Goal: Entertainment & Leisure: Consume media (video, audio)

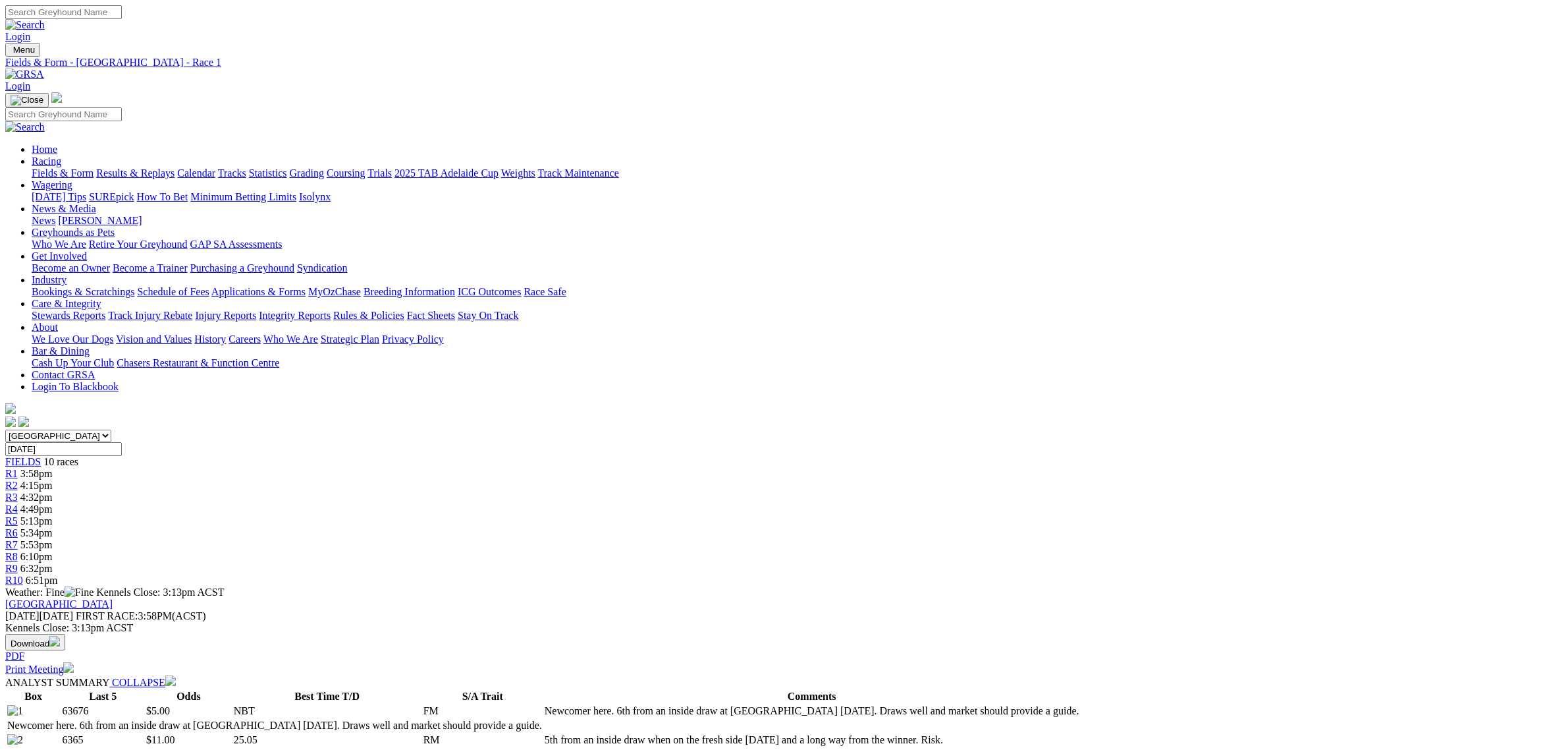
click at [94, 167] on link "Fields & Form" at bounding box center [62, 172] width 62 height 12
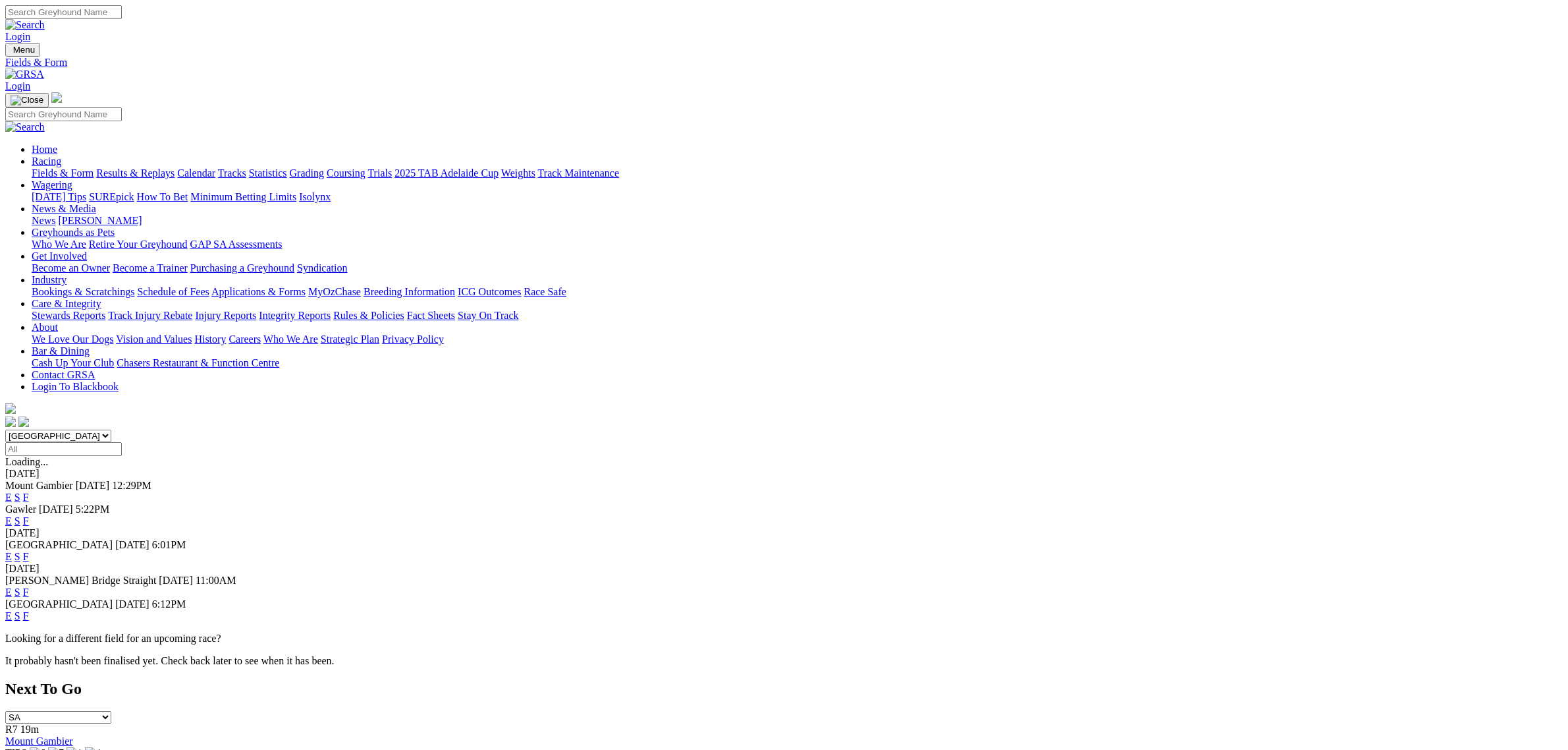
click at [112, 429] on select "South Australia New South Wales Northern Territory Queensland Tasmania Victoria…" at bounding box center [58, 436] width 106 height 12
select select "QLD"
click at [112, 429] on select "South Australia New South Wales Northern Territory Queensland Tasmania Victoria…" at bounding box center [58, 436] width 106 height 12
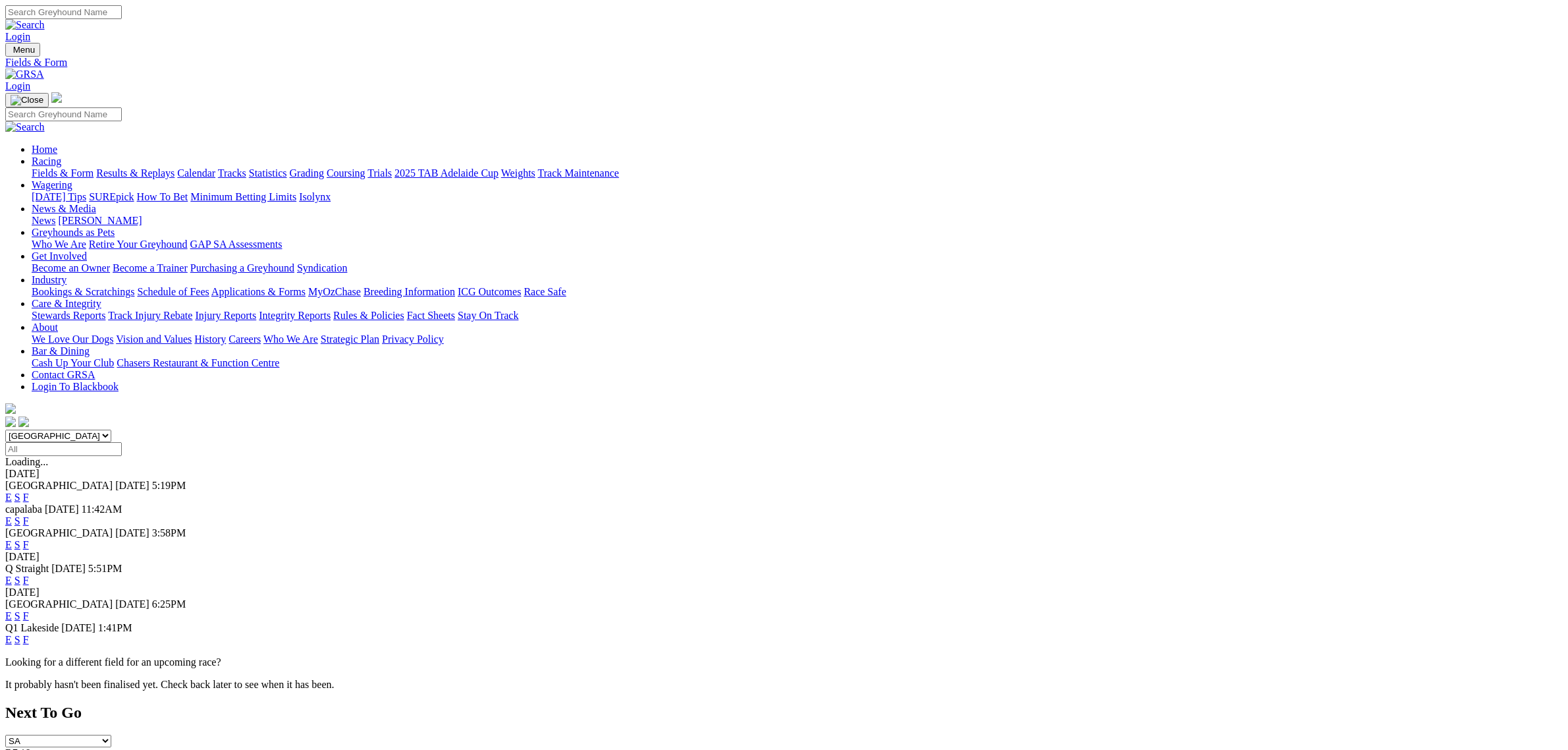
click at [12, 515] on link "E" at bounding box center [8, 521] width 6 height 12
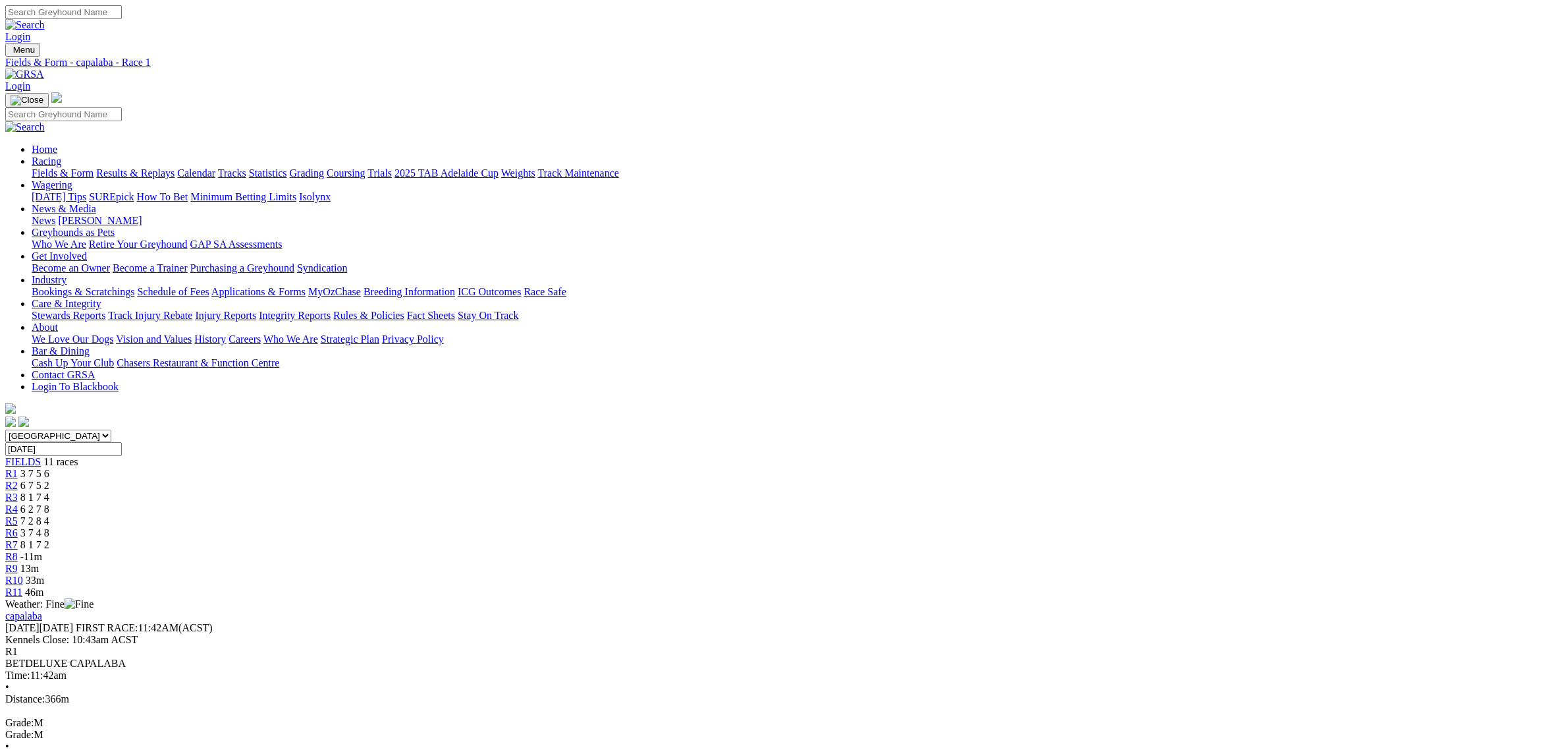
click at [39, 562] on span "13m" at bounding box center [29, 568] width 19 height 12
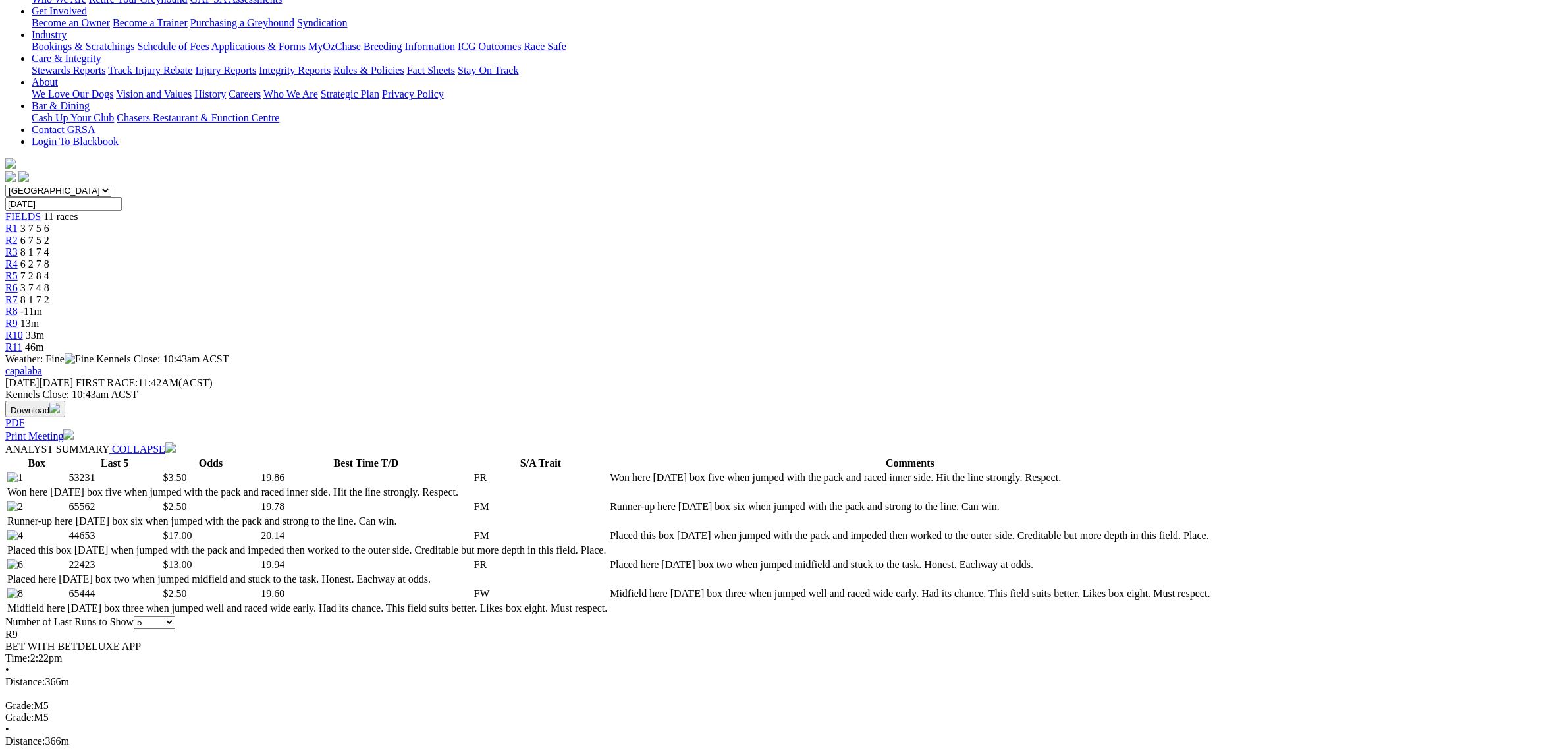
scroll to position [247, 0]
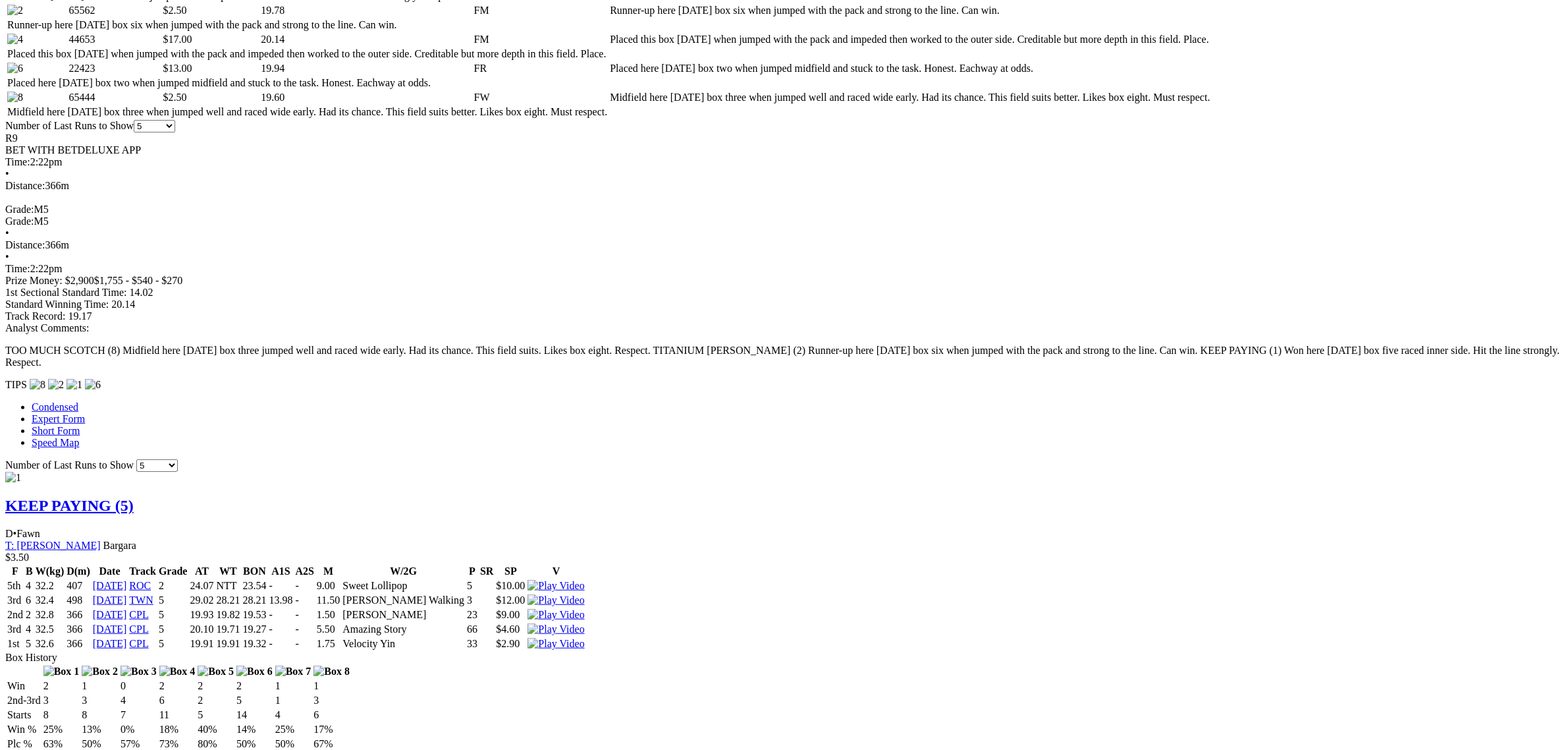
scroll to position [1236, 0]
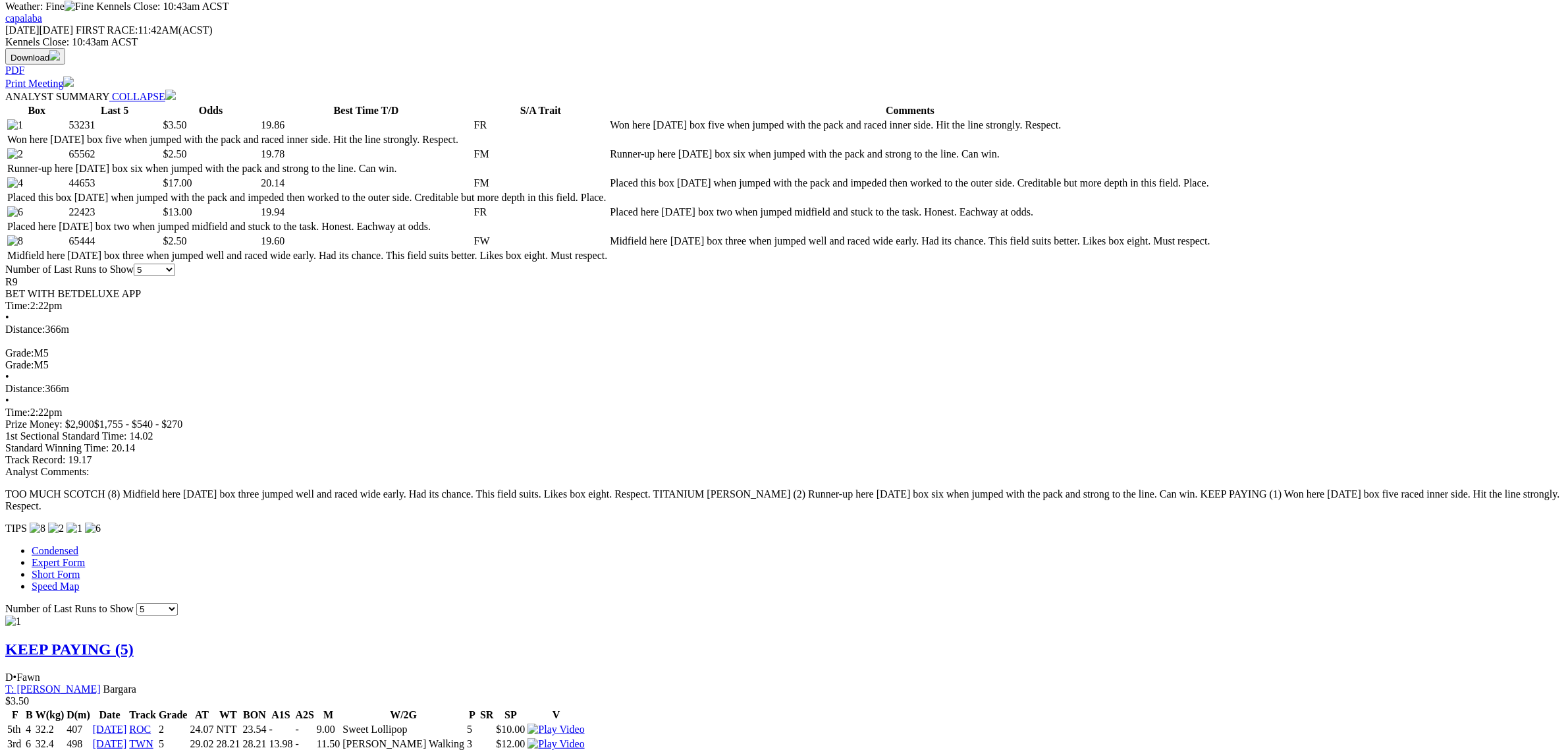
scroll to position [0, 0]
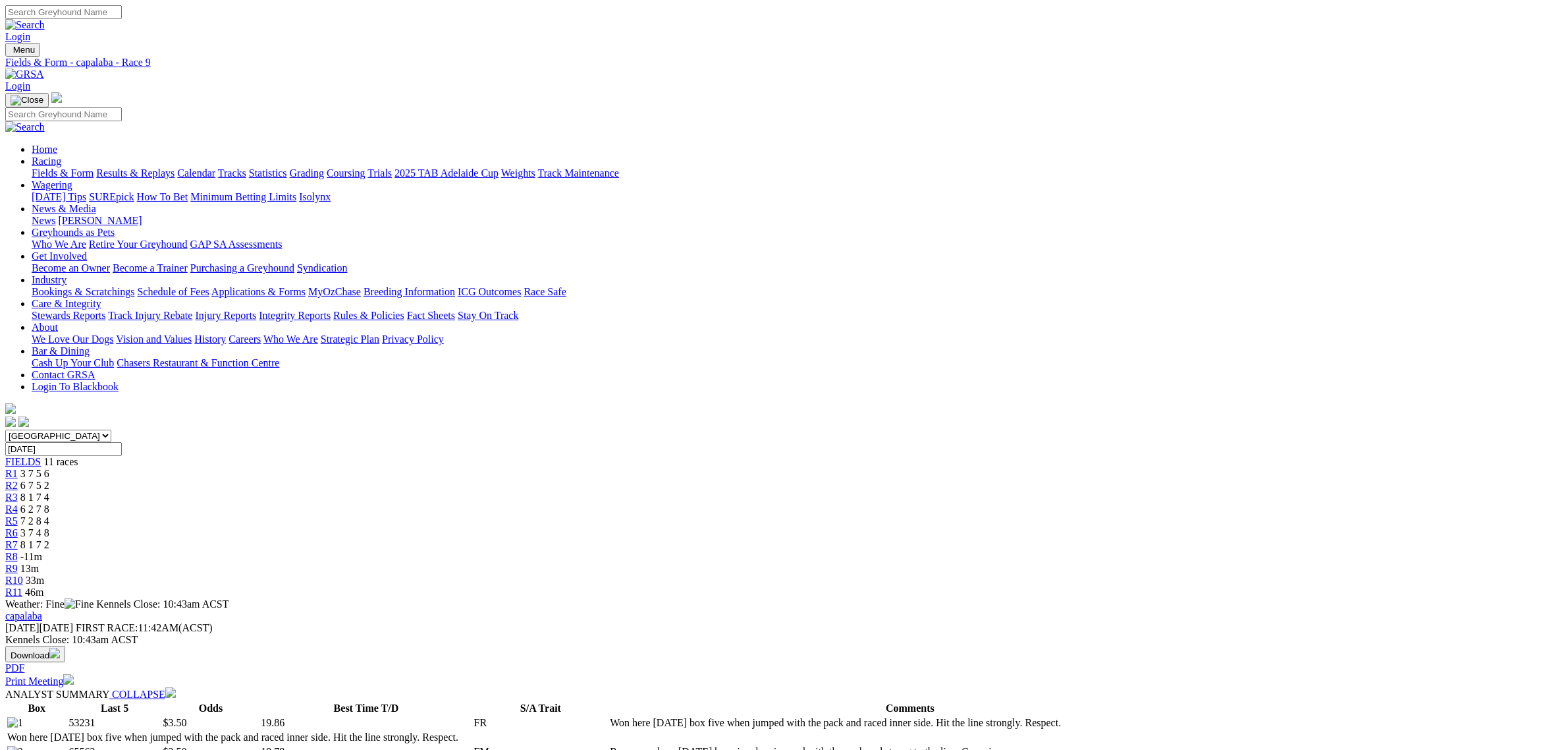
click at [94, 167] on link "Fields & Form" at bounding box center [62, 172] width 62 height 12
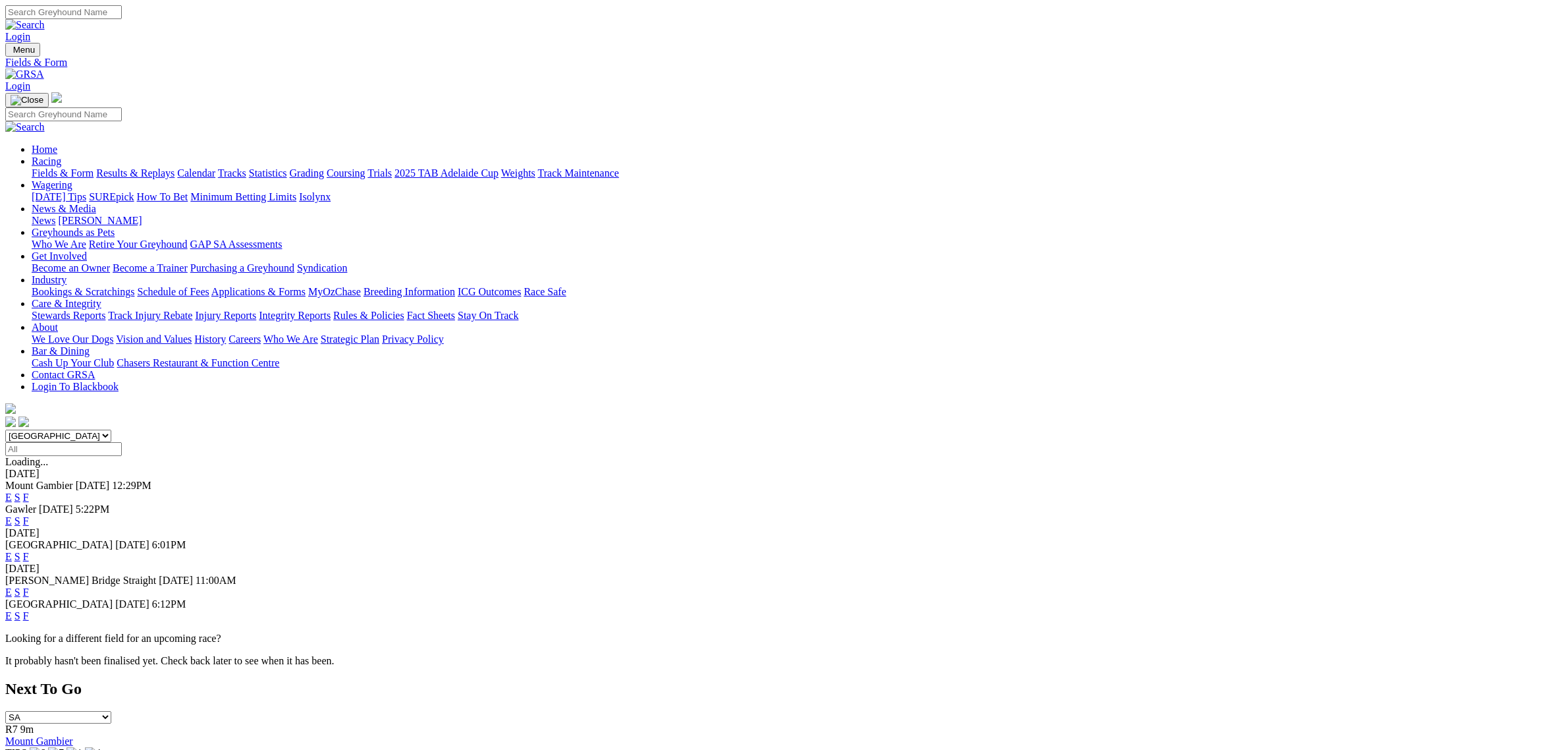
select select "QLD"
click at [112, 429] on select "[GEOGRAPHIC_DATA] [GEOGRAPHIC_DATA] [GEOGRAPHIC_DATA] [GEOGRAPHIC_DATA] [GEOGRA…" at bounding box center [58, 436] width 106 height 12
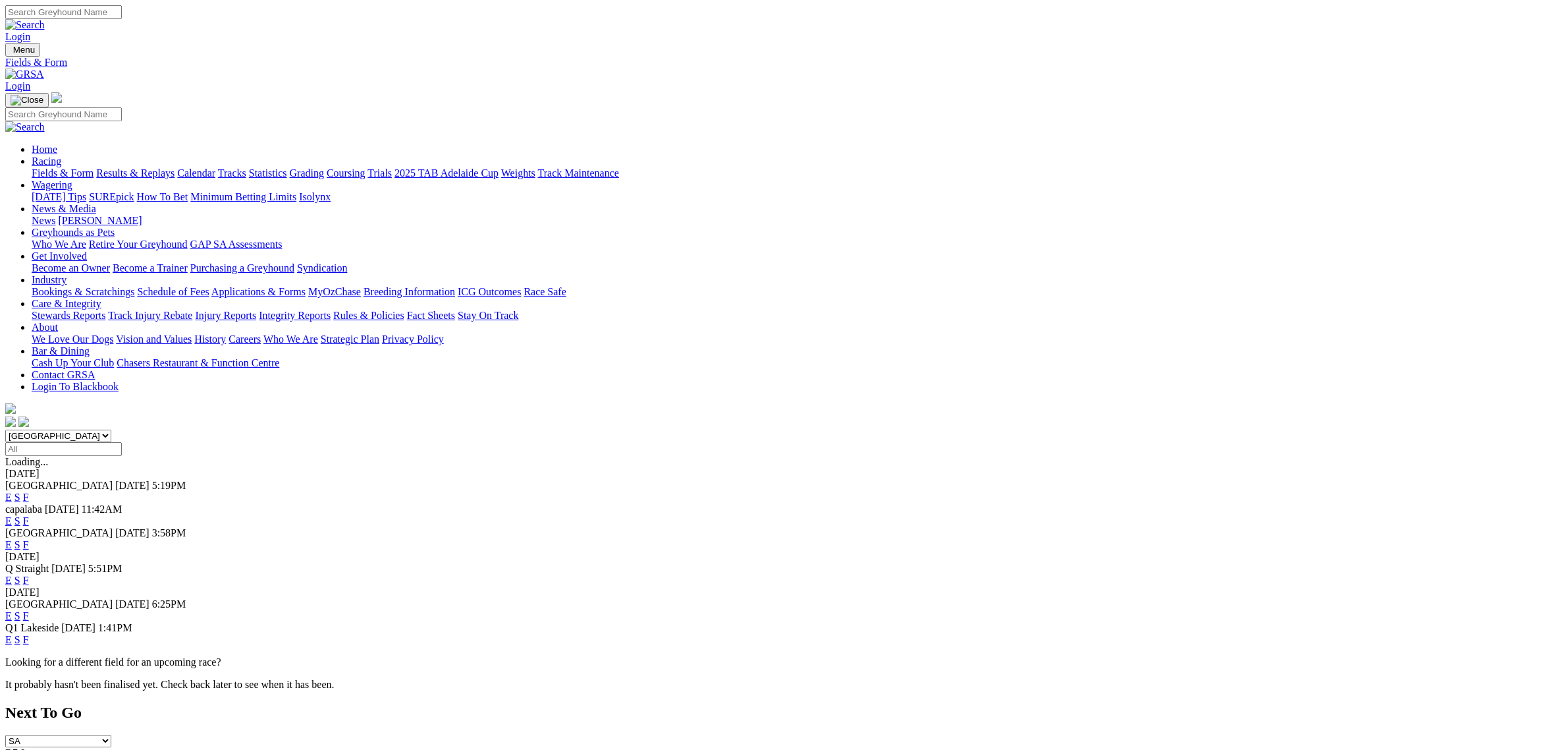
click at [12, 515] on link "E" at bounding box center [8, 521] width 6 height 12
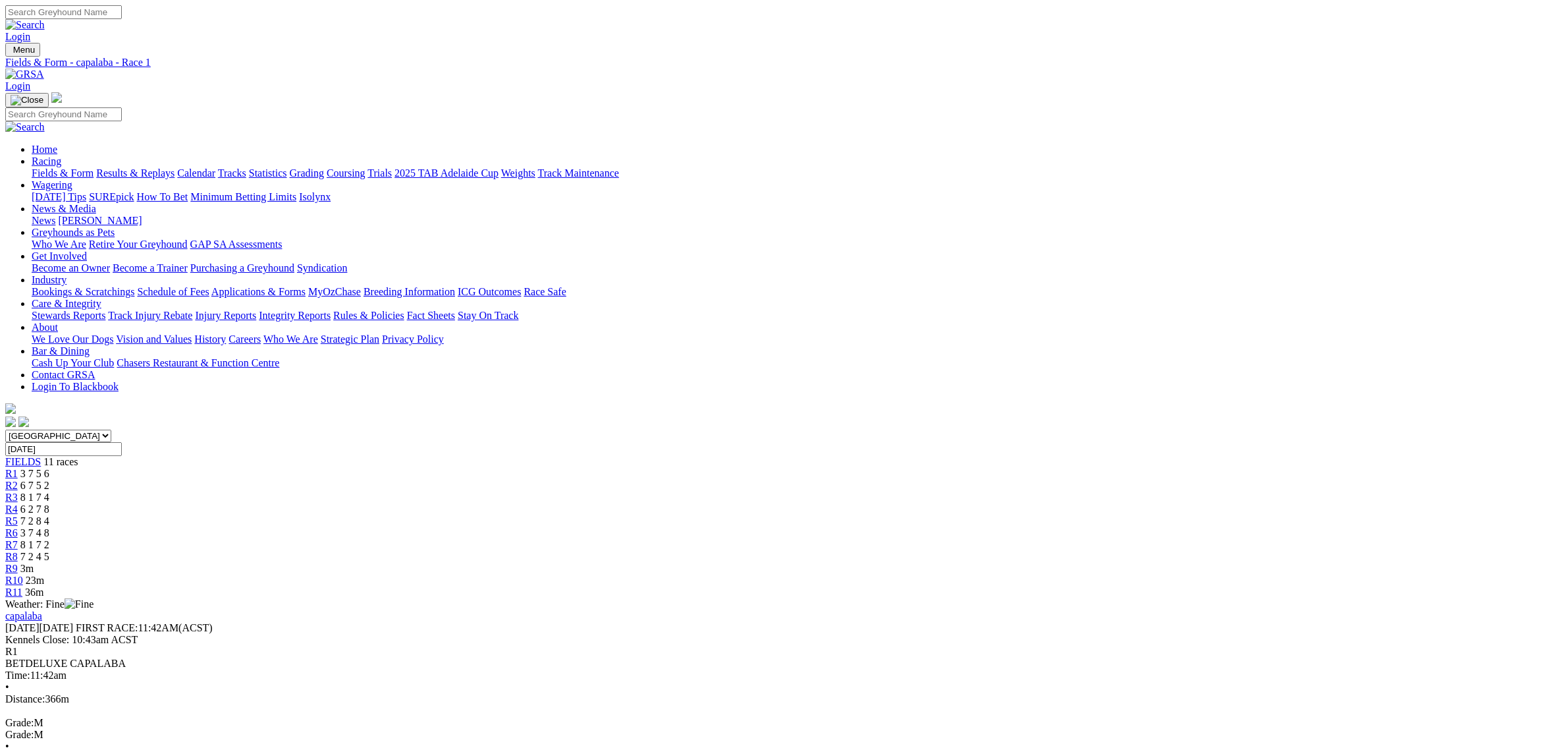
click at [879, 610] on div "capalaba [DATE] FIRST RACE: 11:42AM(ACST) Kennels Close: 10:43am ACST" at bounding box center [784, 628] width 1557 height 36
click at [94, 167] on link "Fields & Form" at bounding box center [62, 172] width 62 height 12
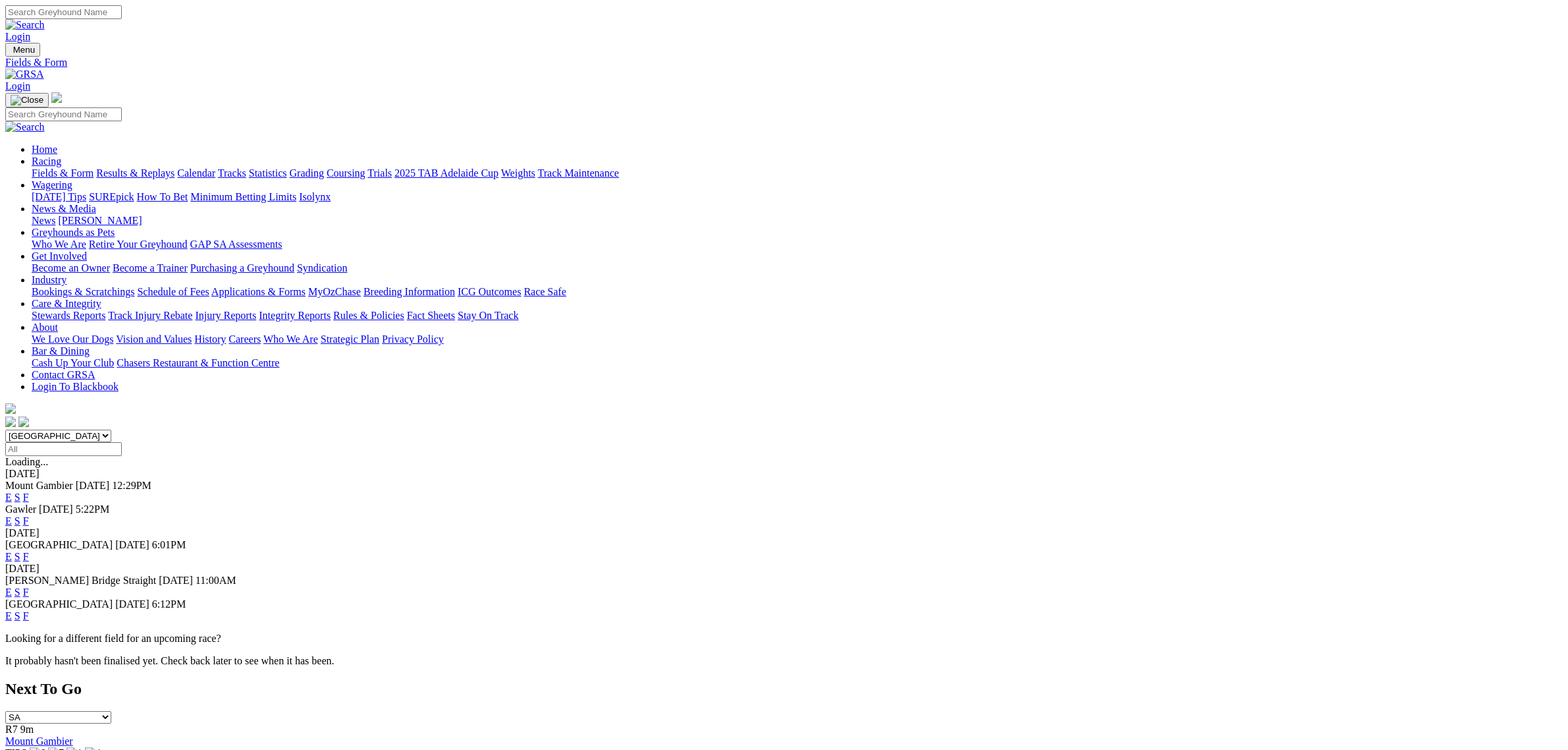
click at [112, 429] on select "[GEOGRAPHIC_DATA] [GEOGRAPHIC_DATA] [GEOGRAPHIC_DATA] [GEOGRAPHIC_DATA] [GEOGRA…" at bounding box center [58, 436] width 106 height 12
select select "QLD"
click at [112, 429] on select "[GEOGRAPHIC_DATA] [GEOGRAPHIC_DATA] [GEOGRAPHIC_DATA] [GEOGRAPHIC_DATA] [GEOGRA…" at bounding box center [58, 436] width 106 height 12
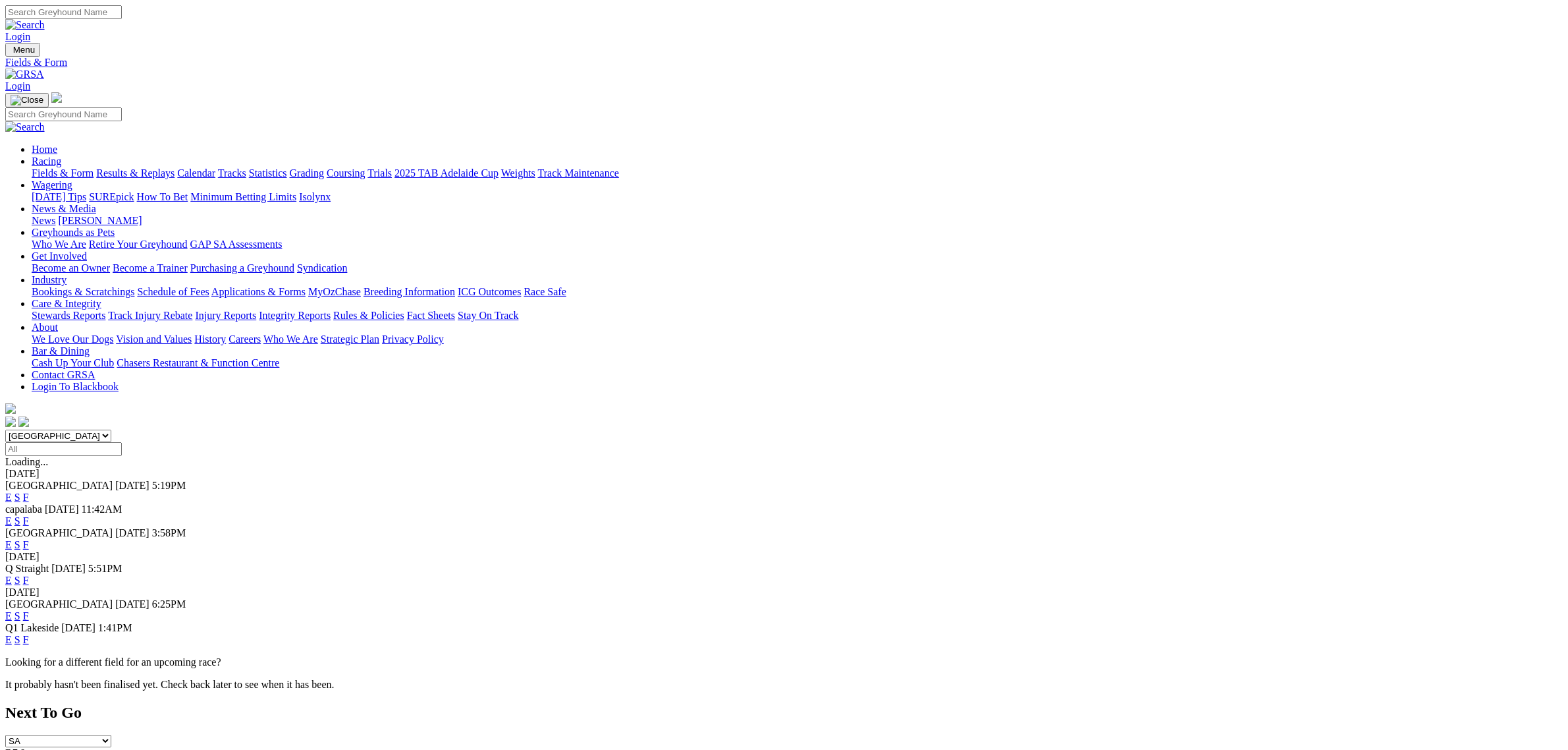
click at [12, 539] on link "E" at bounding box center [8, 545] width 6 height 12
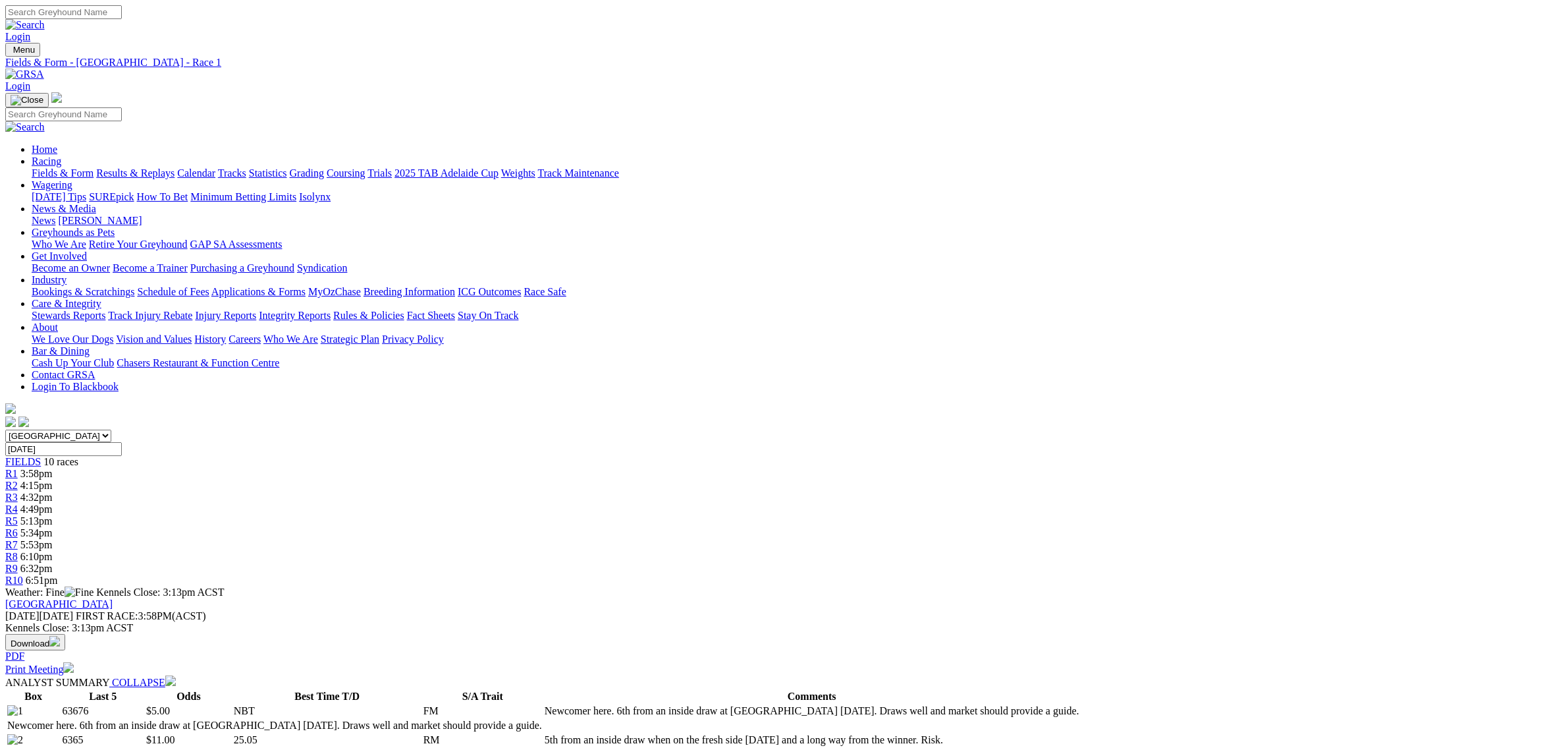
click at [53, 479] on span "4:15pm" at bounding box center [37, 485] width 32 height 12
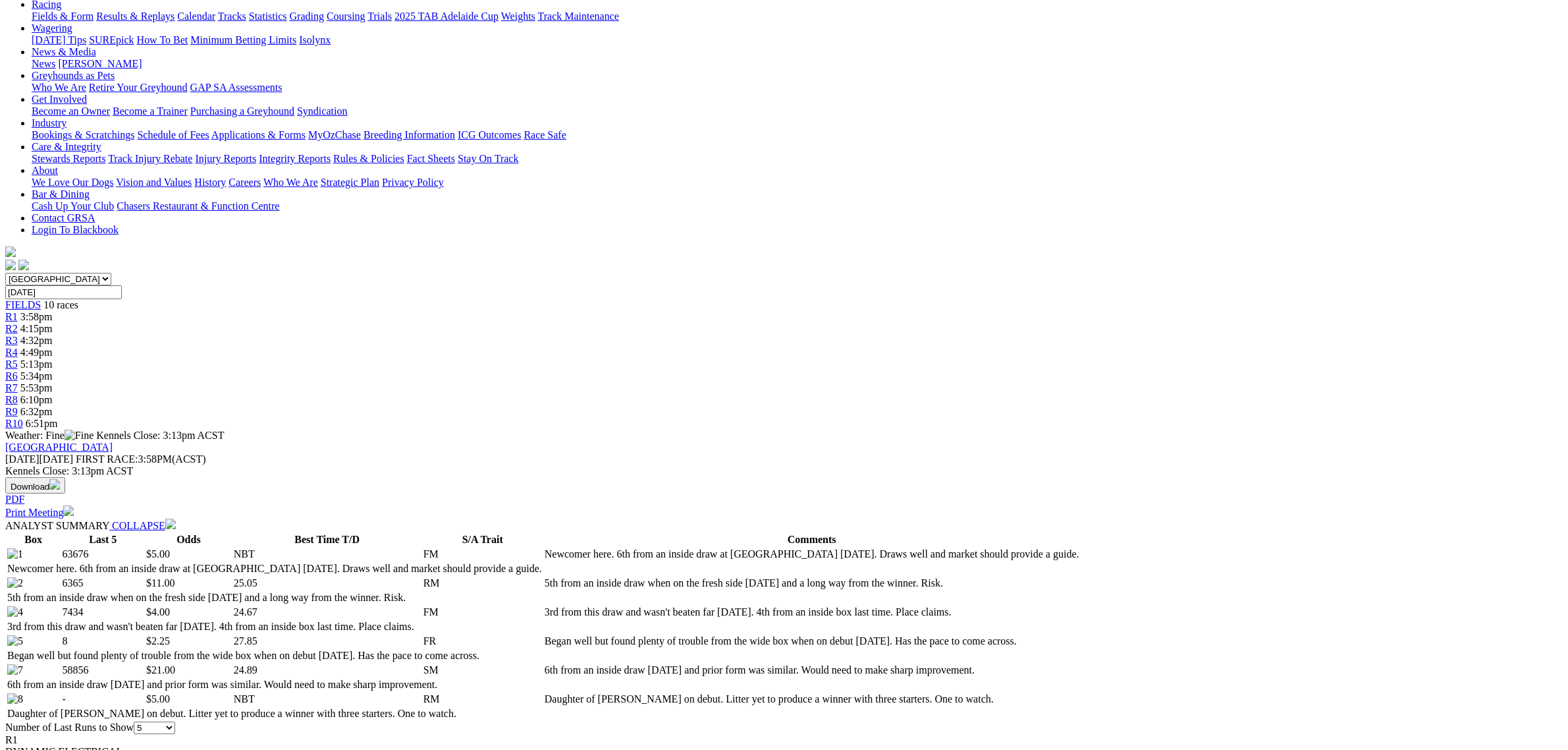
scroll to position [238, 0]
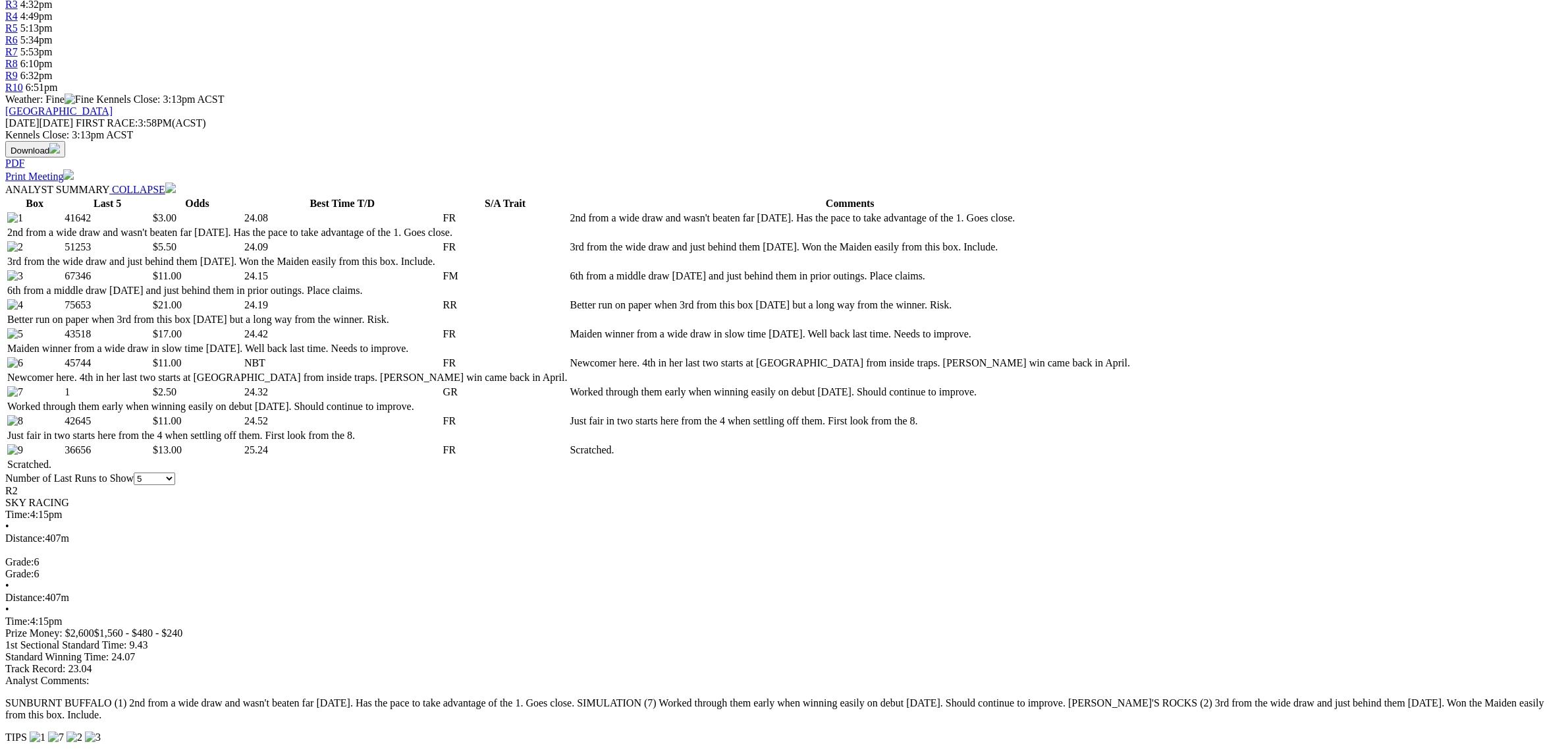
scroll to position [494, 0]
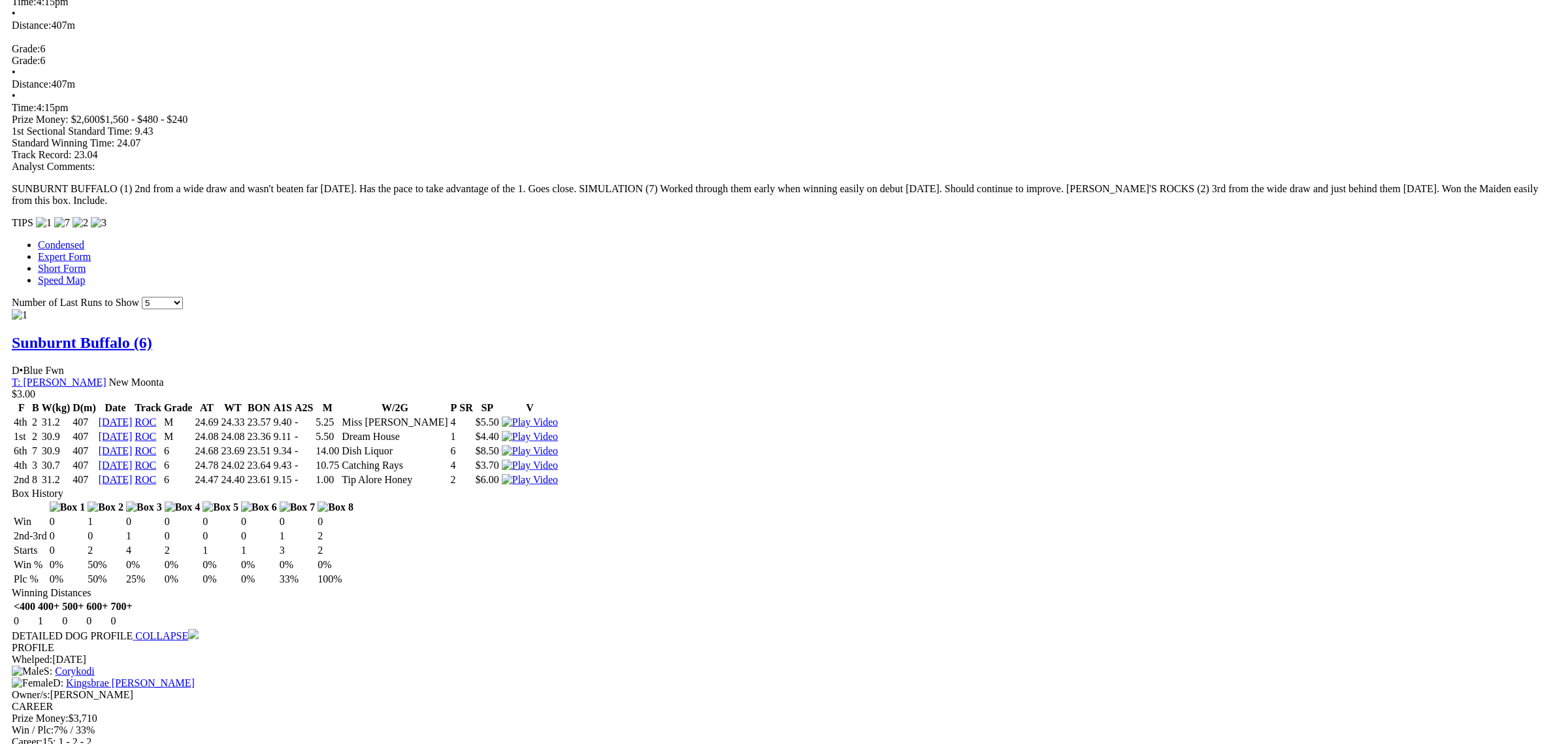
scroll to position [572, 0]
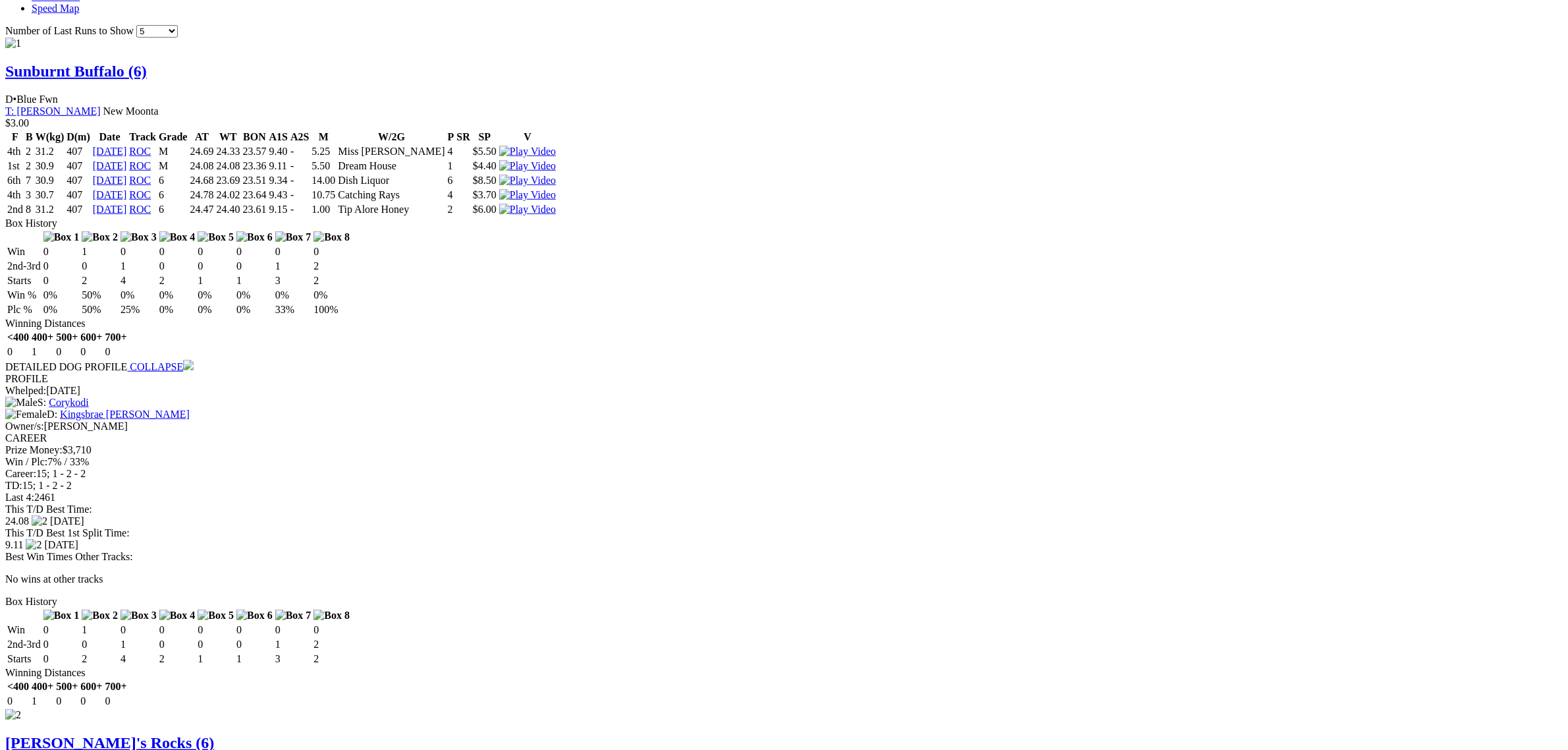
scroll to position [1482, 0]
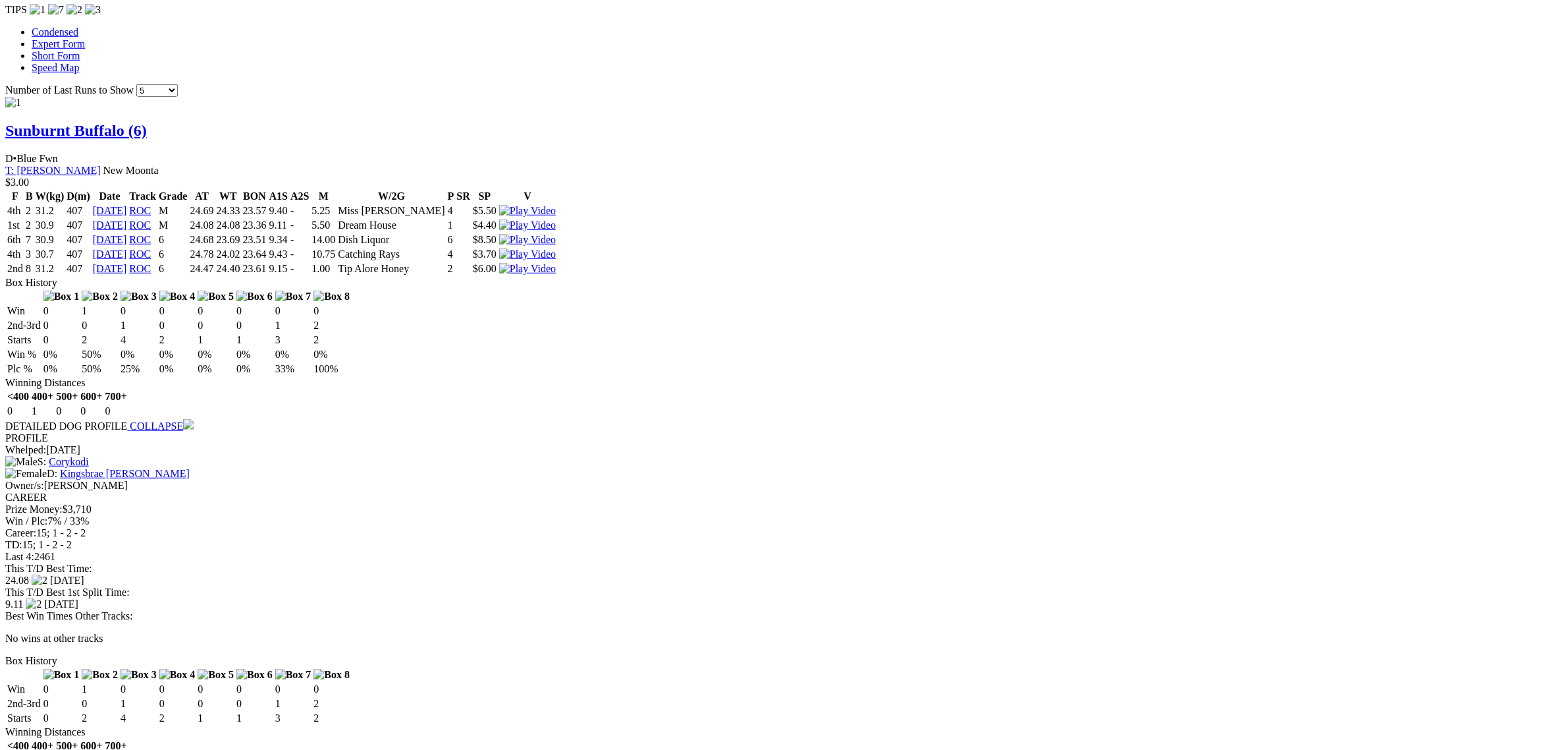
scroll to position [988, 0]
